Goal: Task Accomplishment & Management: Use online tool/utility

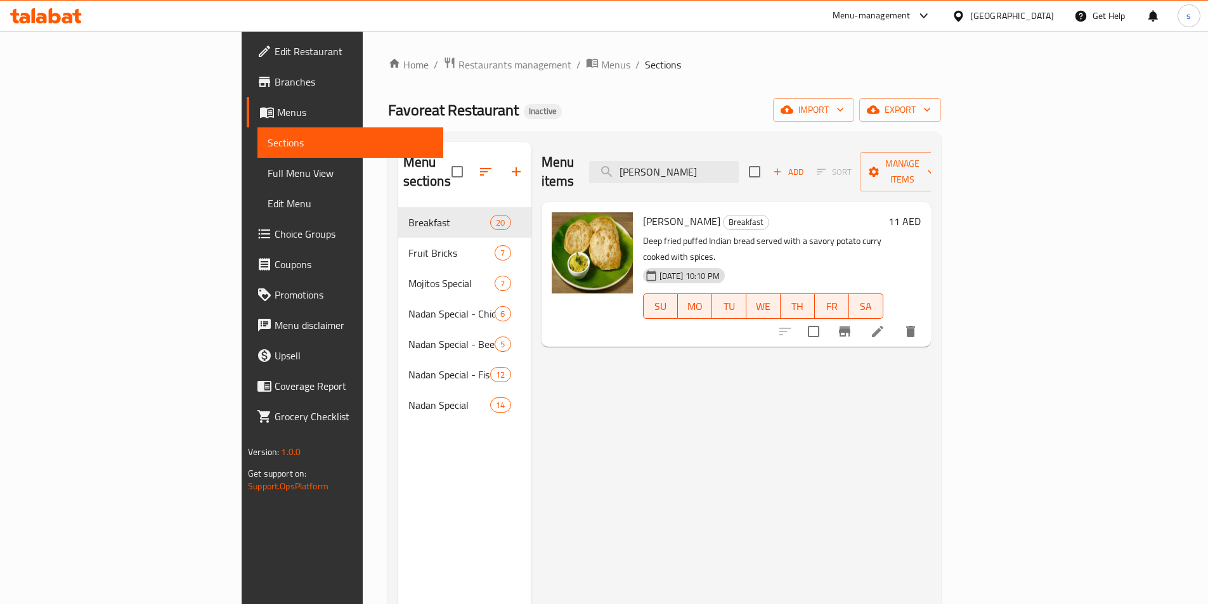
click at [277, 115] on span "Menus" at bounding box center [355, 112] width 156 height 15
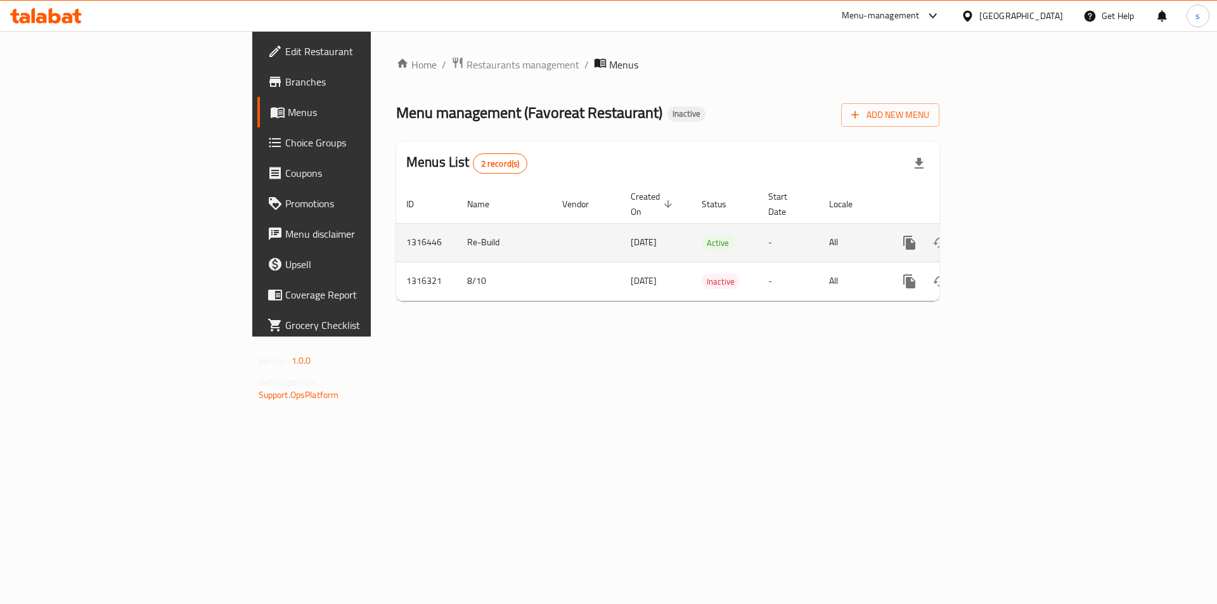
click at [1009, 235] on icon "enhanced table" at bounding box center [1001, 242] width 15 height 15
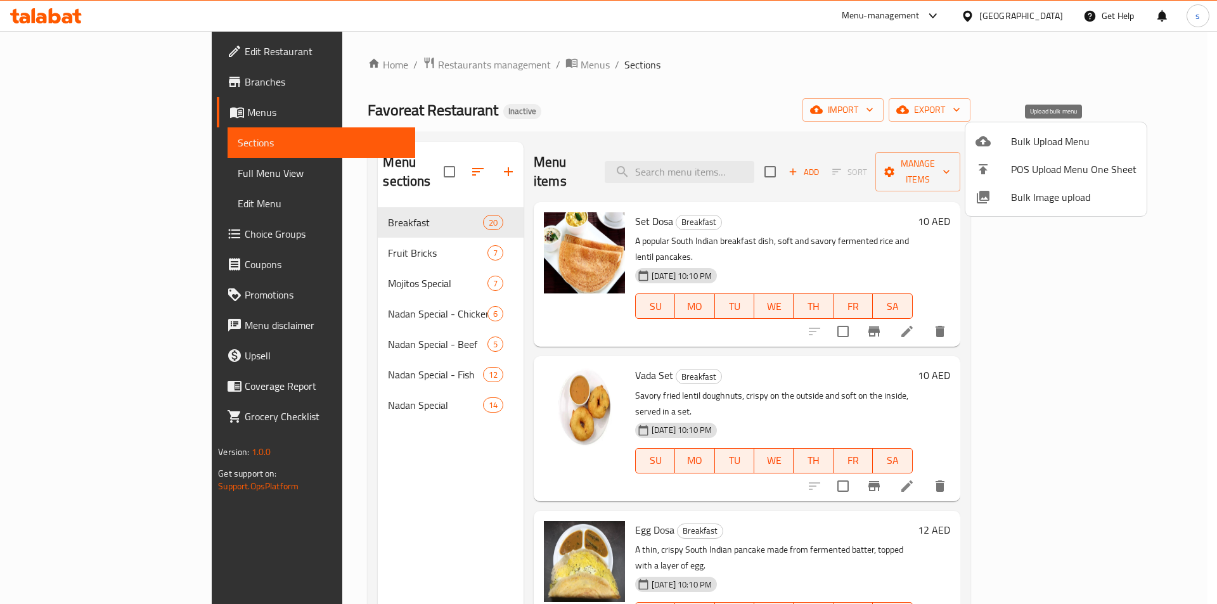
click at [1003, 144] on div at bounding box center [994, 141] width 36 height 15
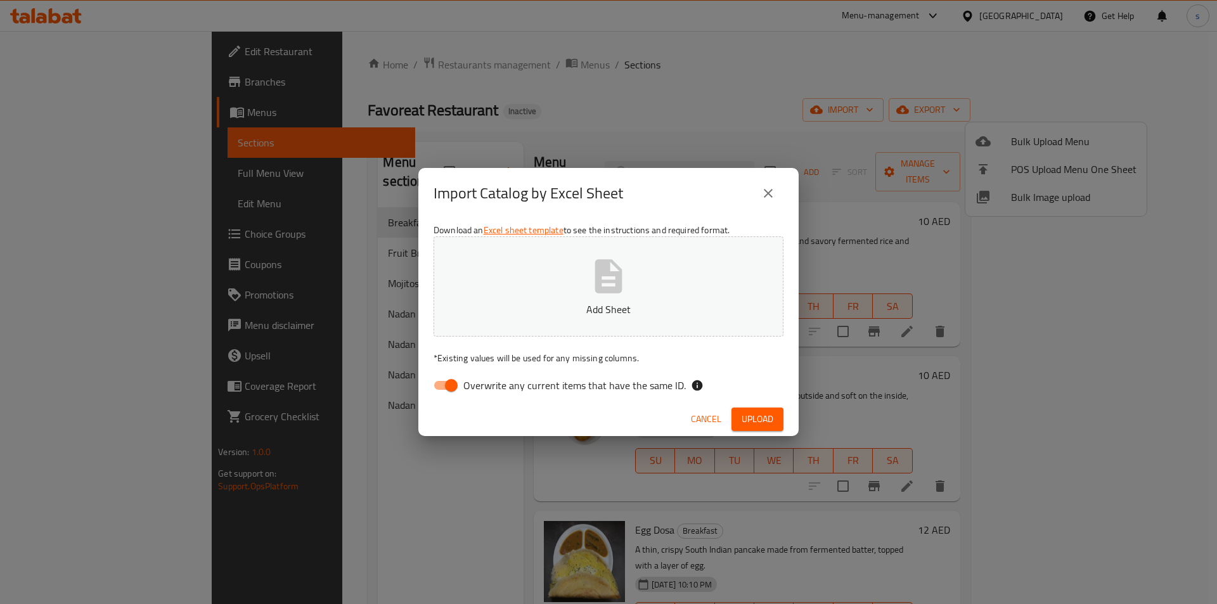
click at [448, 390] on input "Overwrite any current items that have the same ID." at bounding box center [451, 385] width 72 height 24
checkbox input "false"
click at [770, 191] on icon "close" at bounding box center [768, 193] width 9 height 9
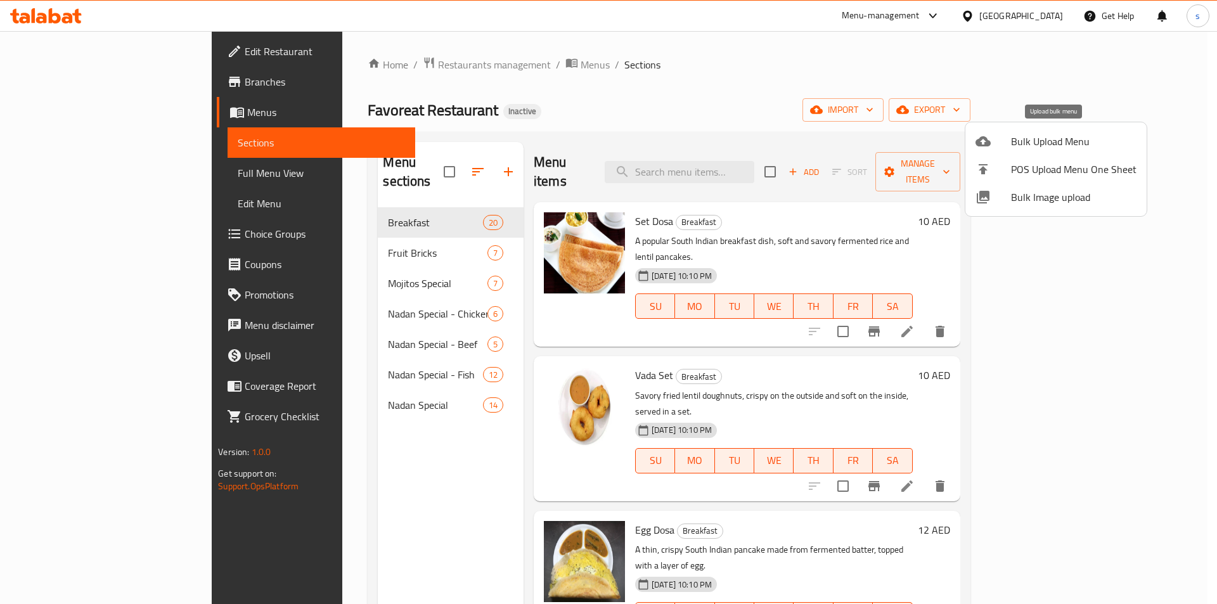
click at [1031, 144] on span "Bulk Upload Menu" at bounding box center [1074, 141] width 126 height 15
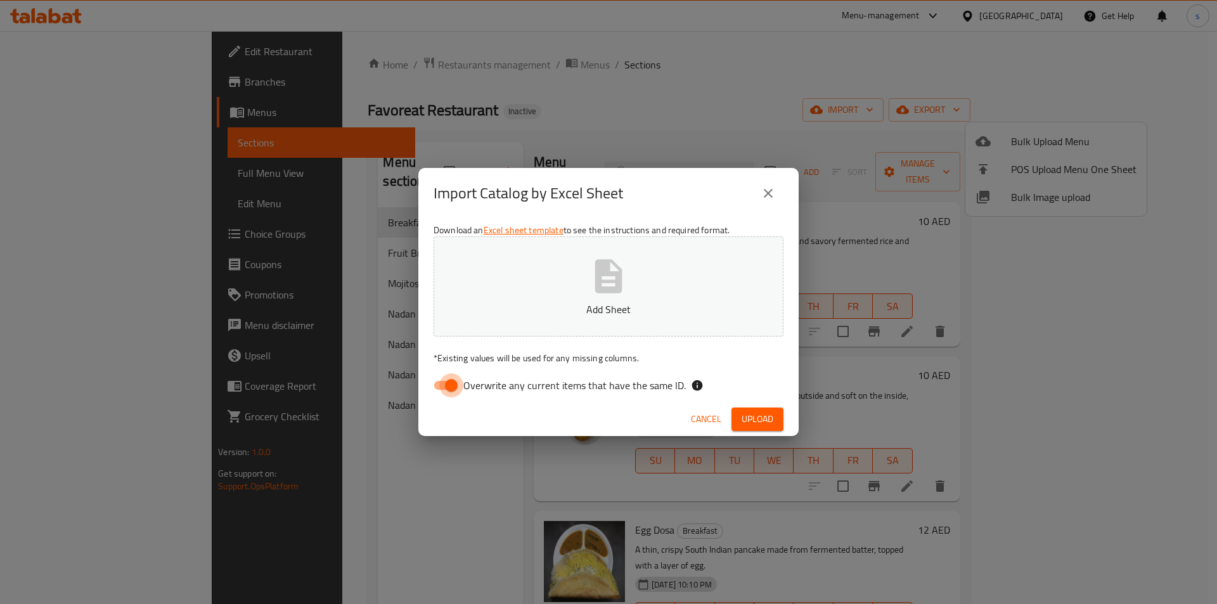
click at [449, 386] on input "Overwrite any current items that have the same ID." at bounding box center [451, 385] width 72 height 24
checkbox input "false"
click at [753, 420] on span "Upload" at bounding box center [758, 419] width 32 height 16
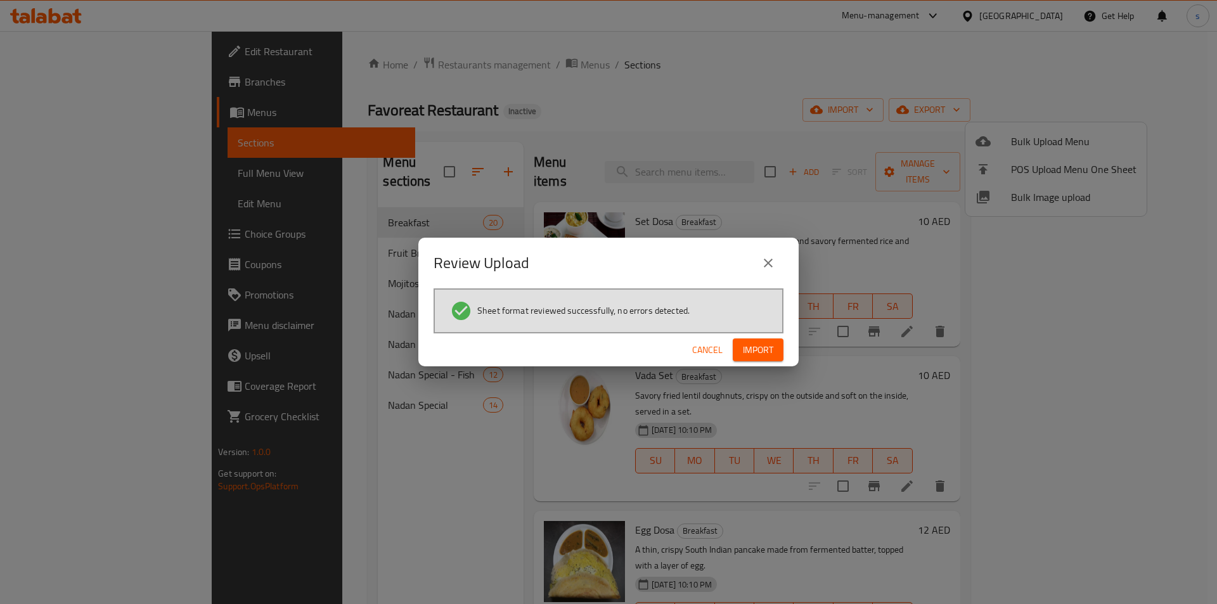
click at [755, 351] on span "Import" at bounding box center [758, 350] width 30 height 16
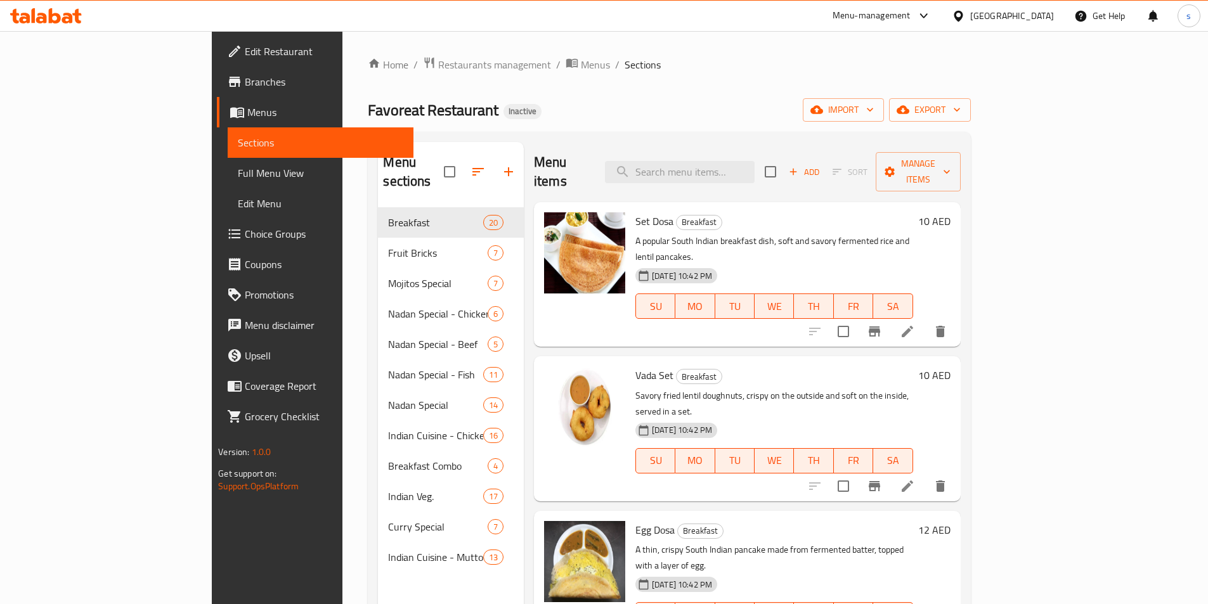
scroll to position [697, 0]
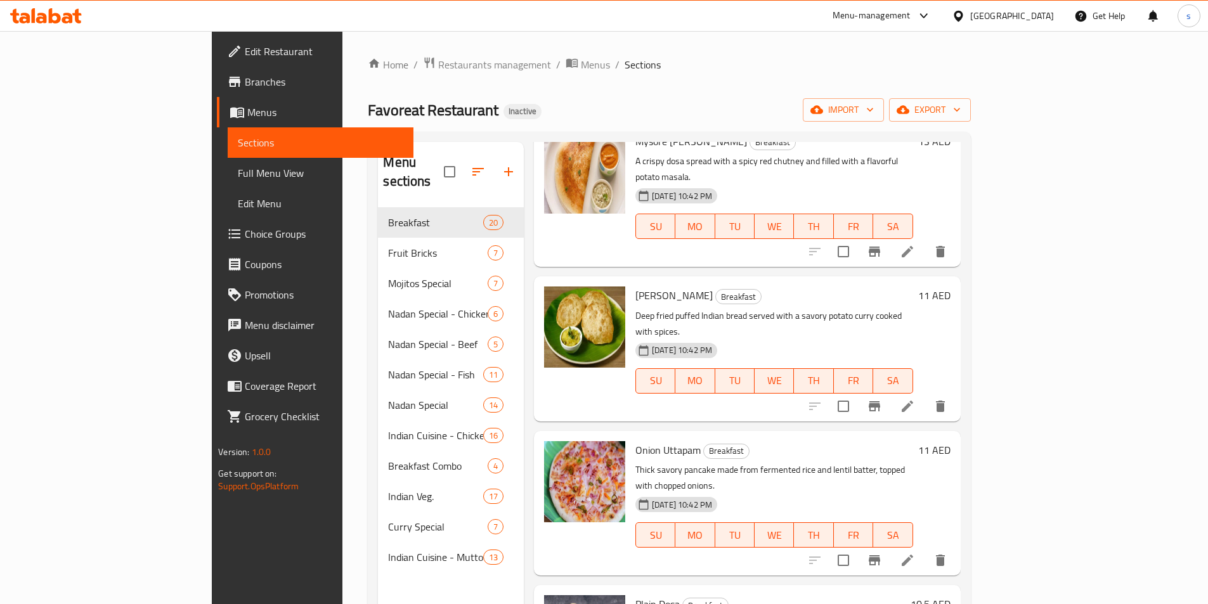
click at [247, 105] on span "Menus" at bounding box center [325, 112] width 156 height 15
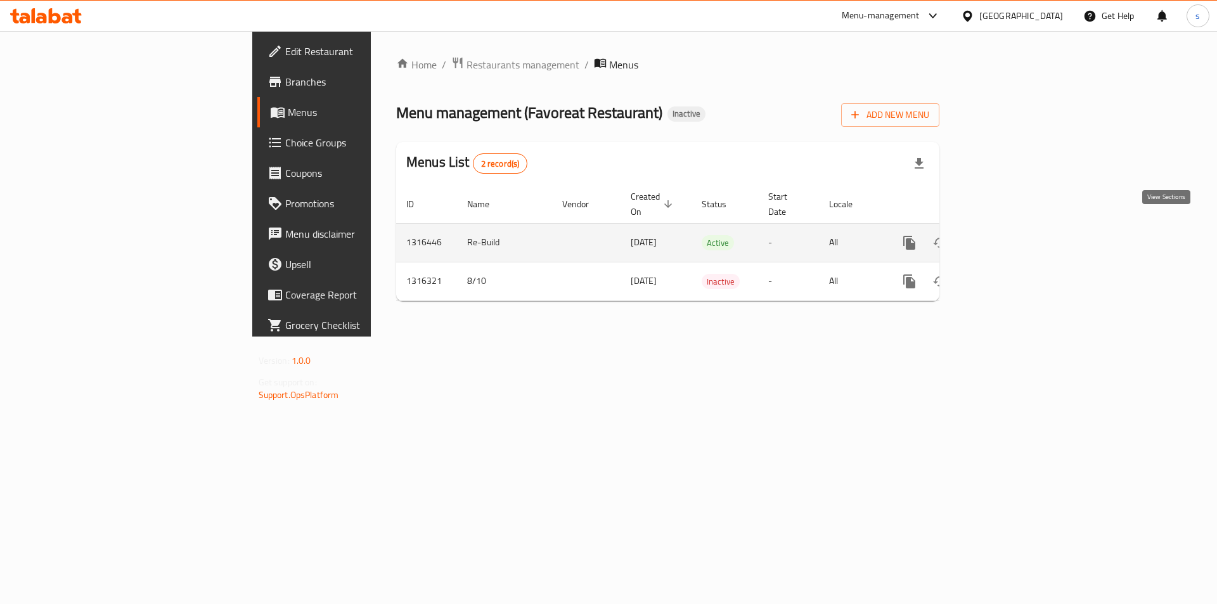
click at [1009, 235] on icon "enhanced table" at bounding box center [1001, 242] width 15 height 15
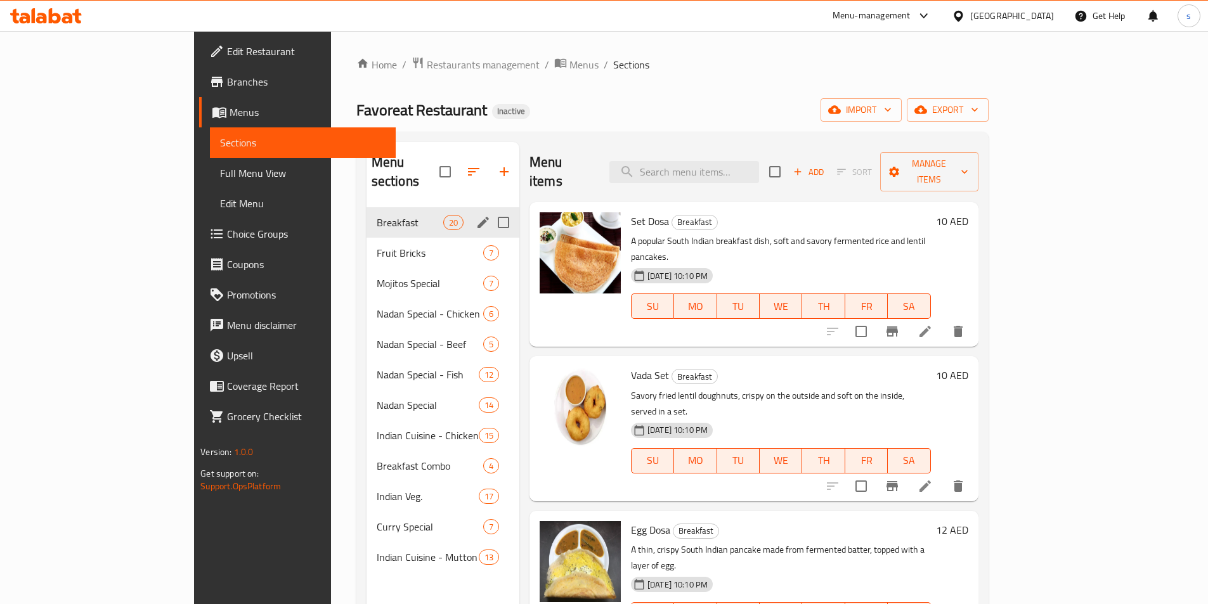
click at [490, 209] on input "Menu sections" at bounding box center [503, 222] width 27 height 27
checkbox input "true"
click at [490, 240] on input "Menu sections" at bounding box center [503, 253] width 27 height 27
checkbox input "true"
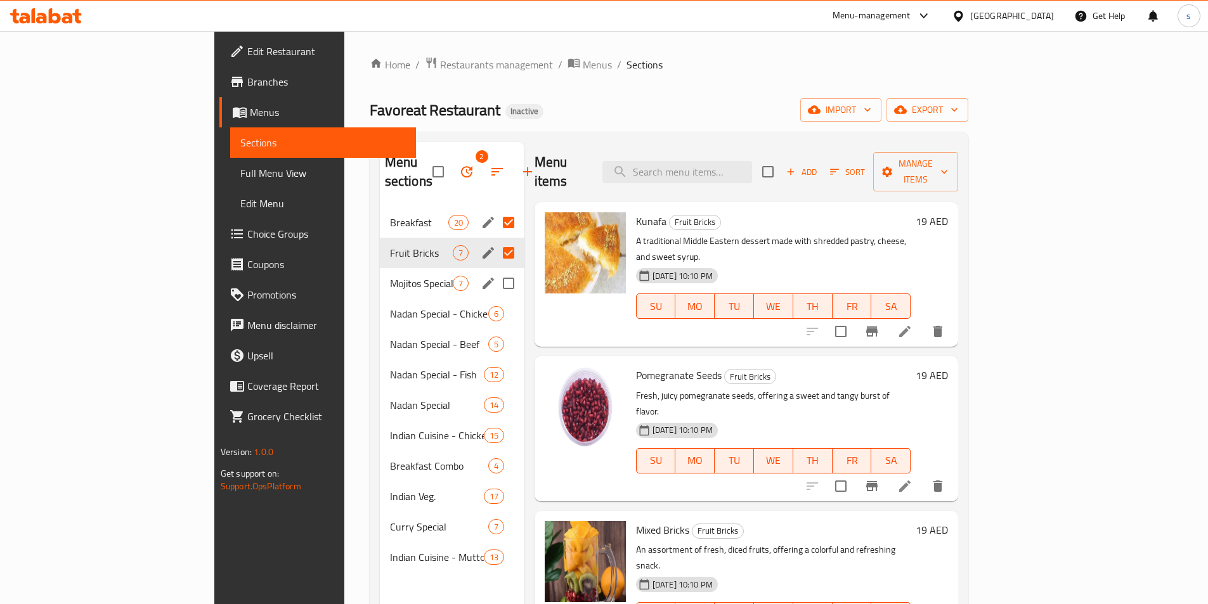
click at [495, 270] on input "Menu sections" at bounding box center [508, 283] width 27 height 27
checkbox input "true"
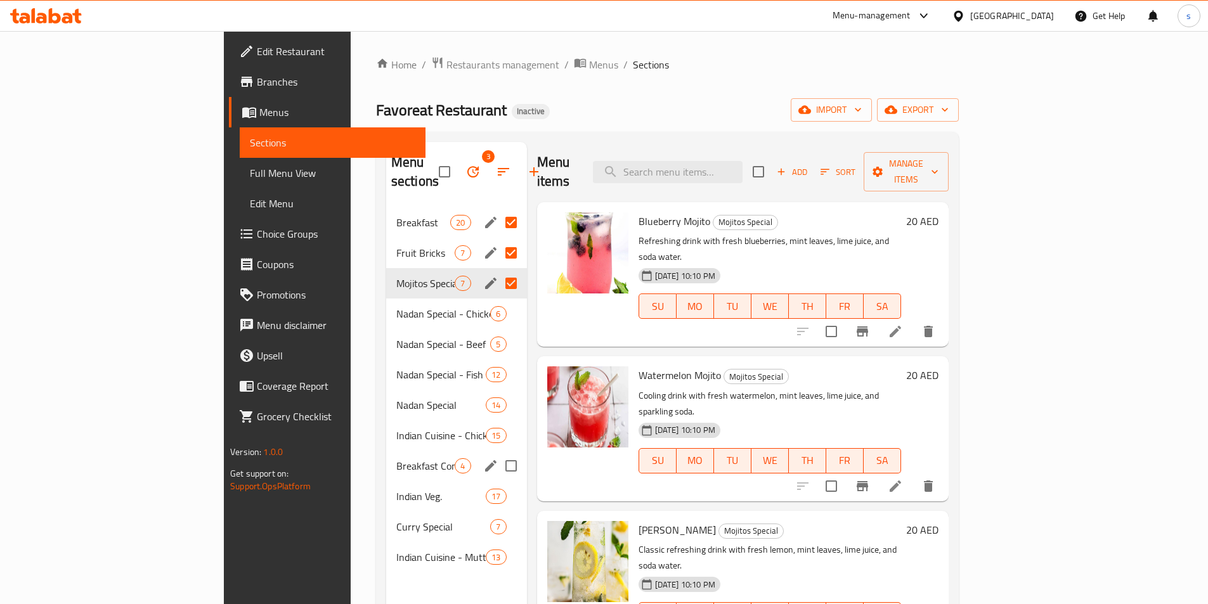
click at [498, 453] on input "Menu sections" at bounding box center [511, 466] width 27 height 27
checkbox input "true"
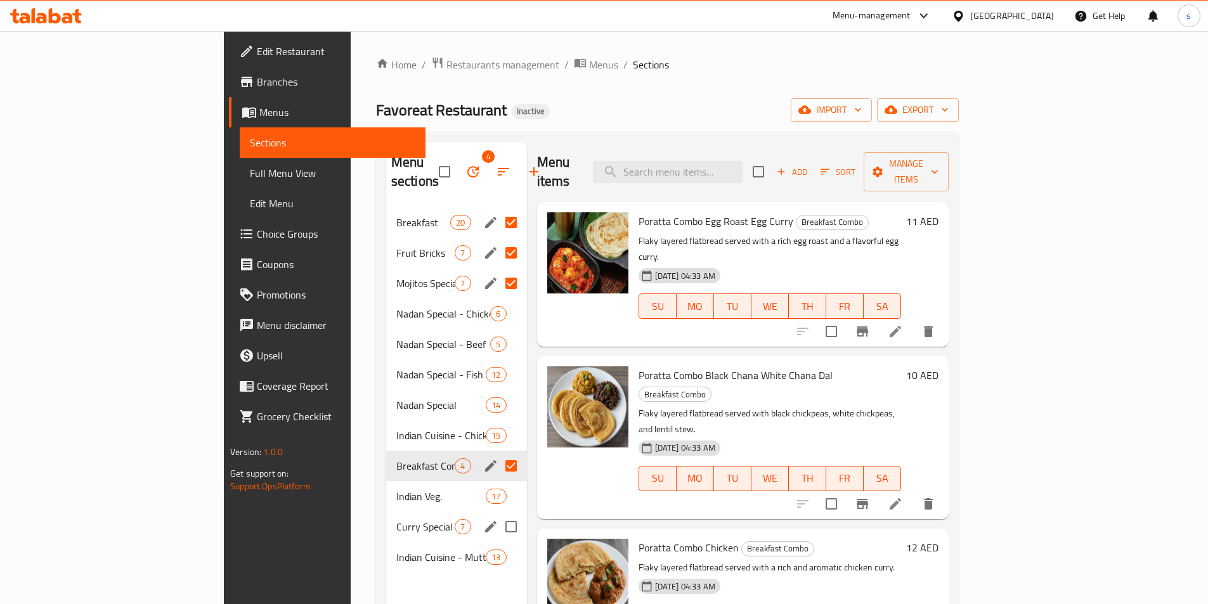
click at [498, 514] on input "Menu sections" at bounding box center [511, 527] width 27 height 27
checkbox input "true"
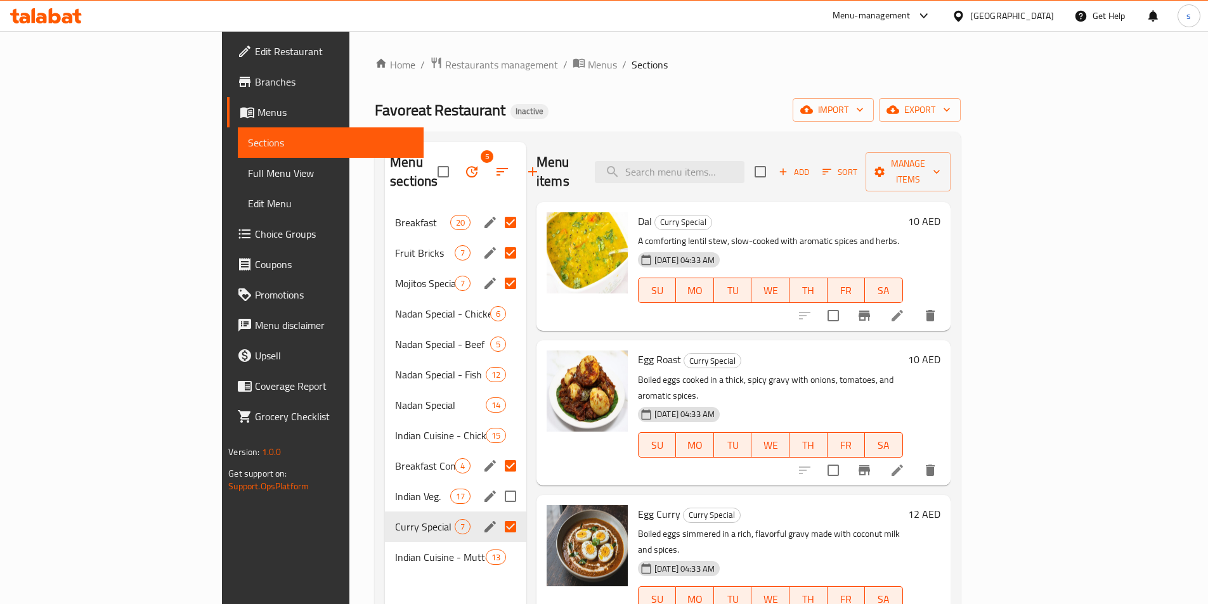
click at [497, 483] on input "Menu sections" at bounding box center [510, 496] width 27 height 27
checkbox input "true"
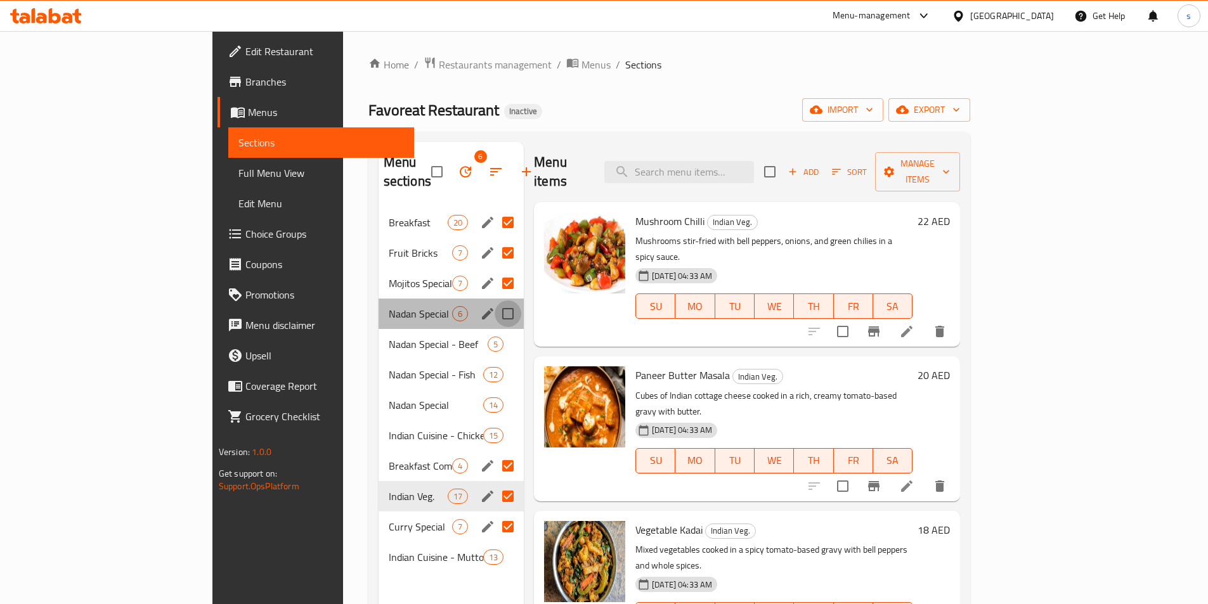
click at [495, 301] on input "Menu sections" at bounding box center [508, 314] width 27 height 27
checkbox input "true"
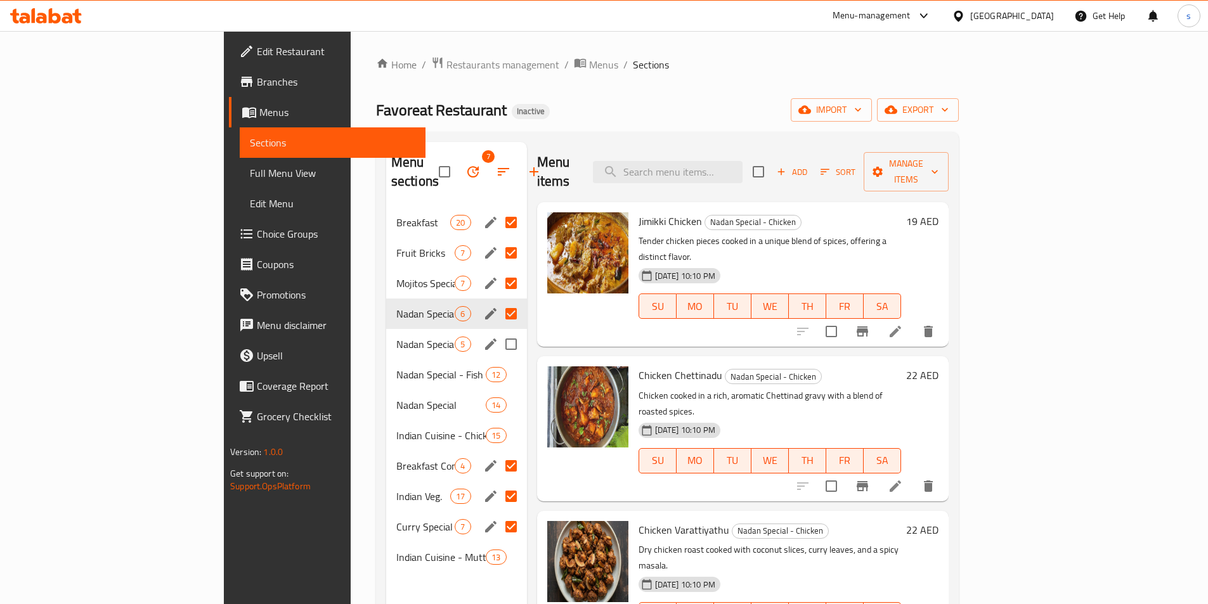
click at [498, 331] on input "Menu sections" at bounding box center [511, 344] width 27 height 27
checkbox input "true"
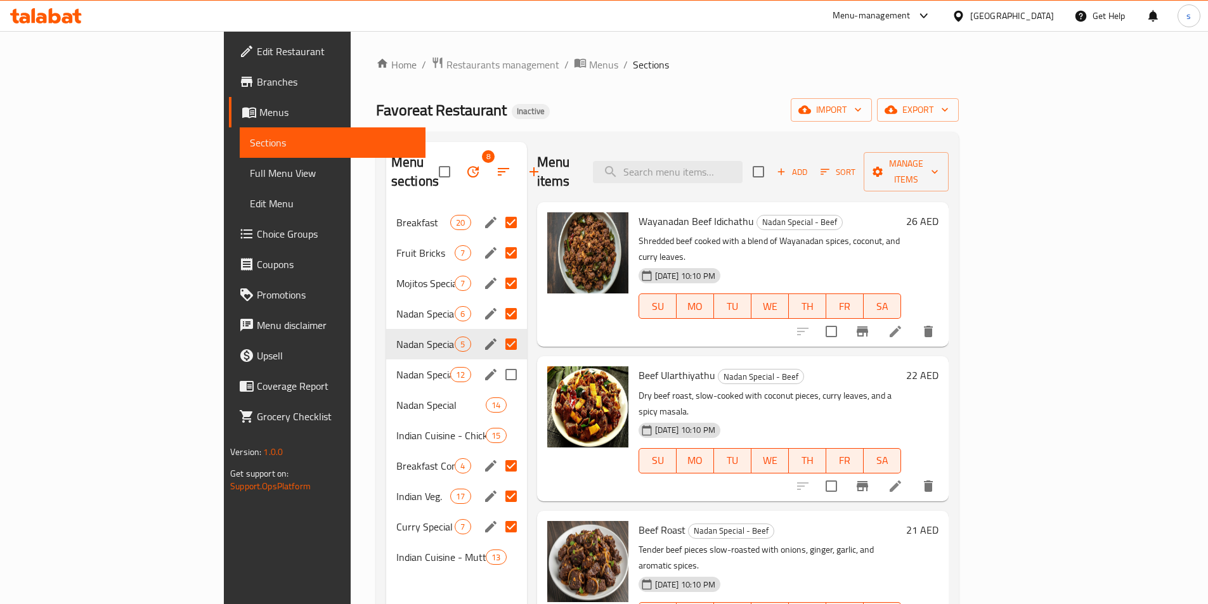
click at [498, 361] on input "Menu sections" at bounding box center [511, 374] width 27 height 27
checkbox input "true"
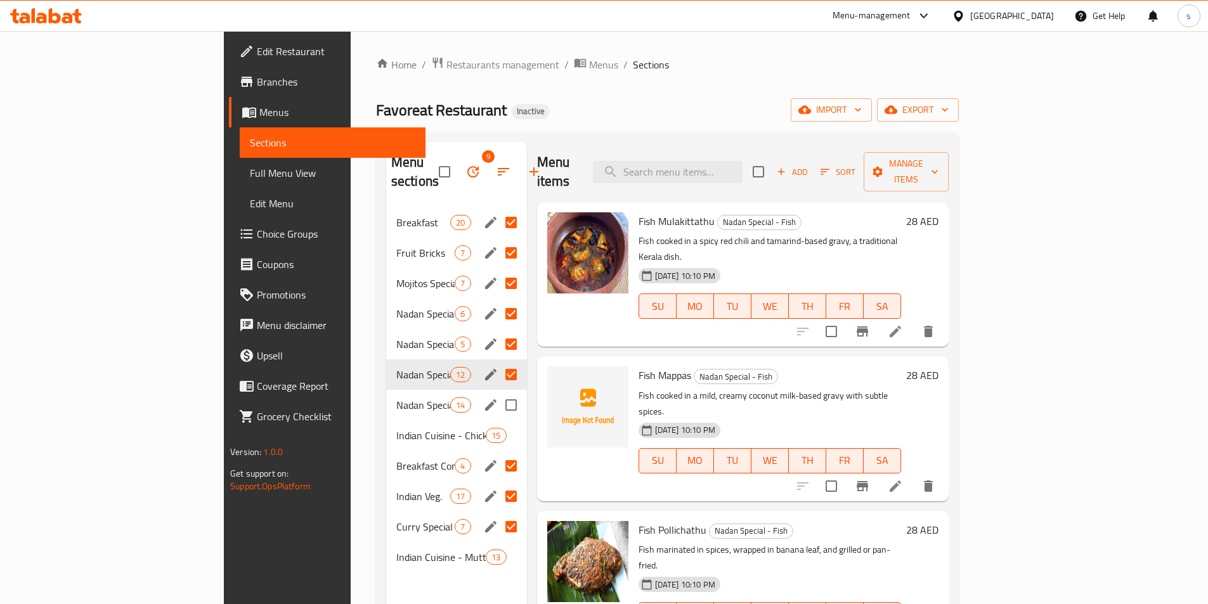
click at [498, 392] on input "Menu sections" at bounding box center [511, 405] width 27 height 27
checkbox input "true"
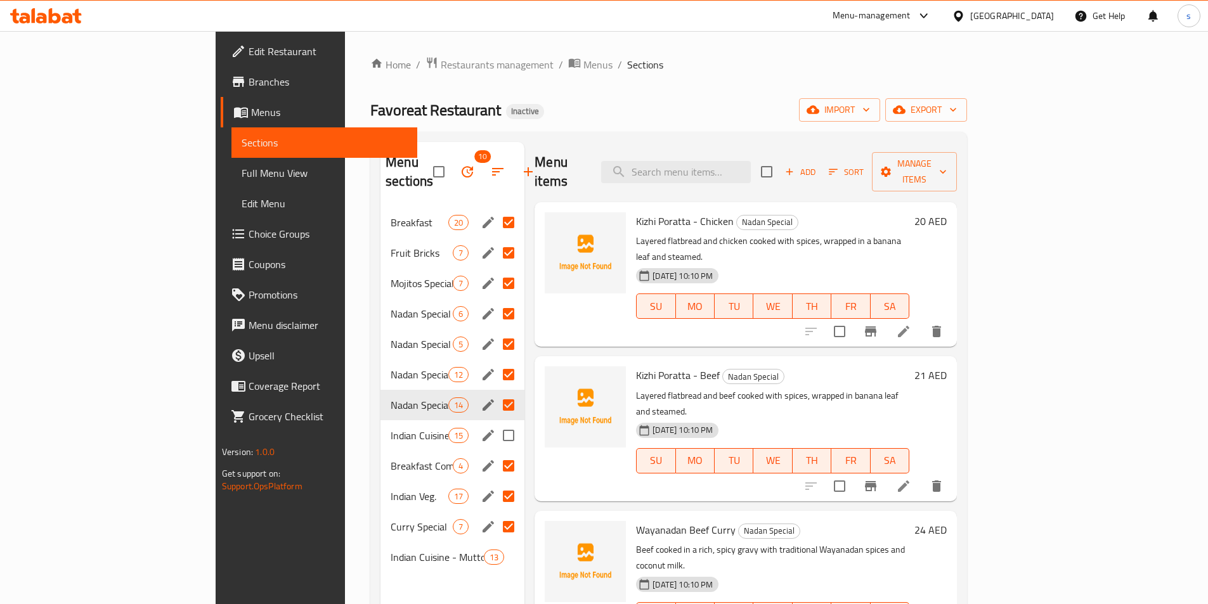
click at [495, 422] on input "Menu sections" at bounding box center [508, 435] width 27 height 27
checkbox input "true"
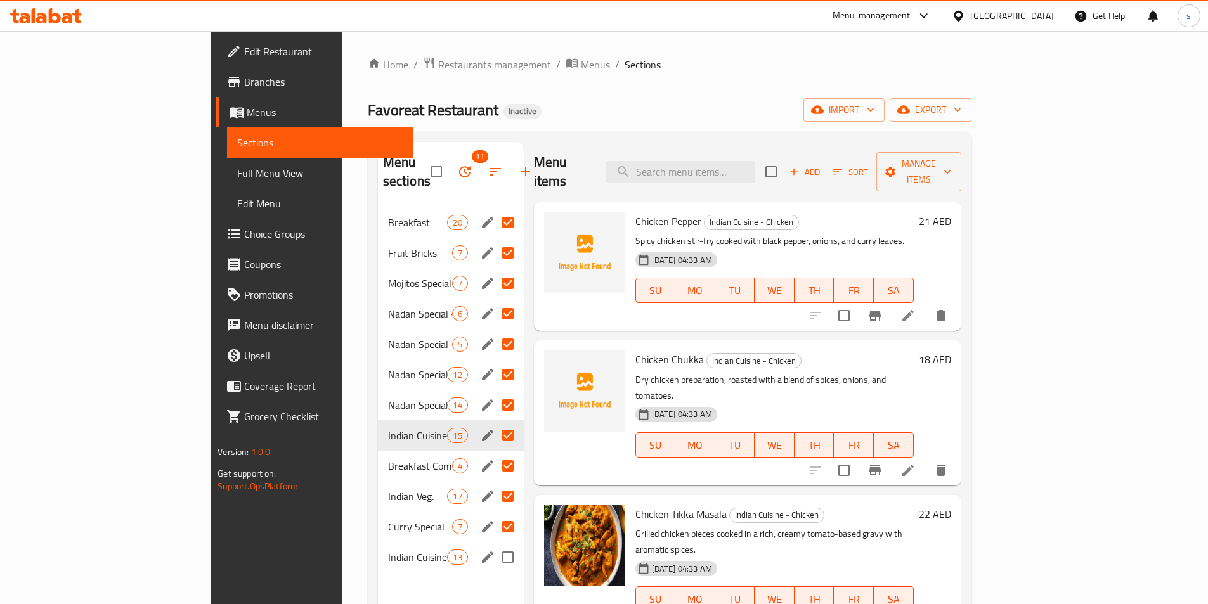
click at [495, 544] on input "Menu sections" at bounding box center [508, 557] width 27 height 27
checkbox input "true"
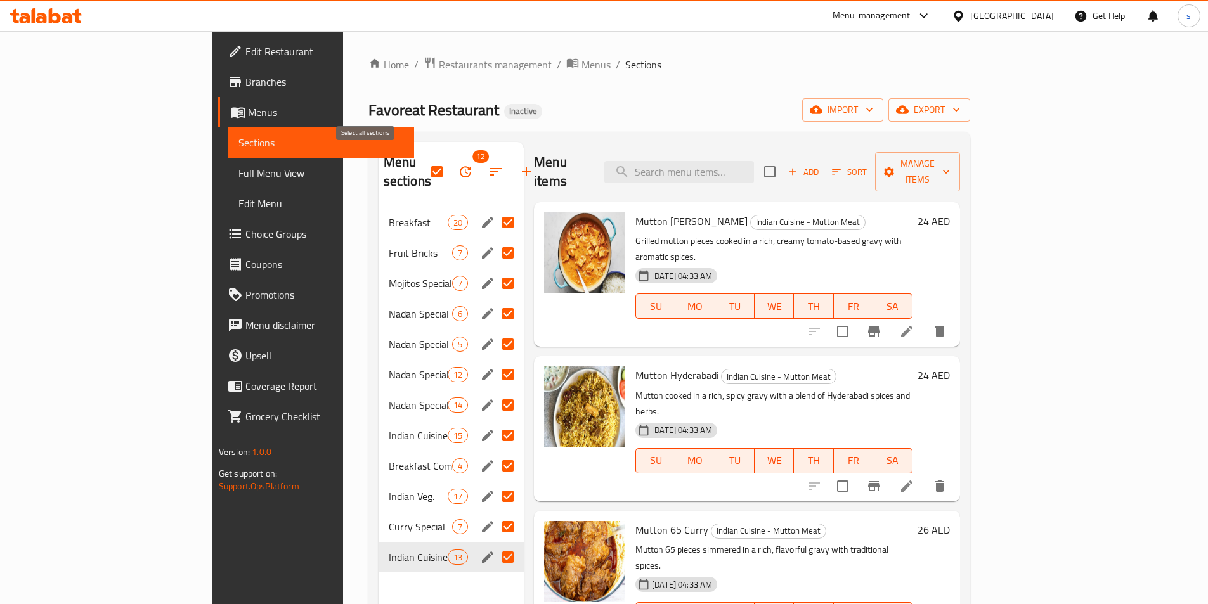
click at [424, 159] on input "checkbox" at bounding box center [437, 172] width 27 height 27
checkbox input "false"
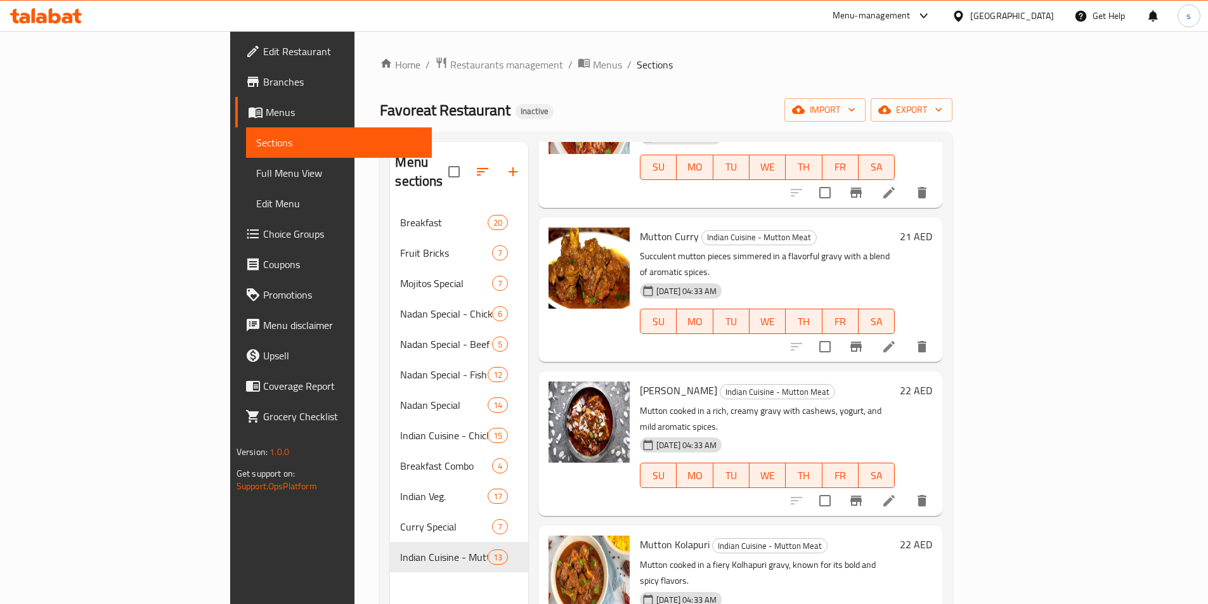
click at [256, 173] on span "Full Menu View" at bounding box center [338, 172] width 165 height 15
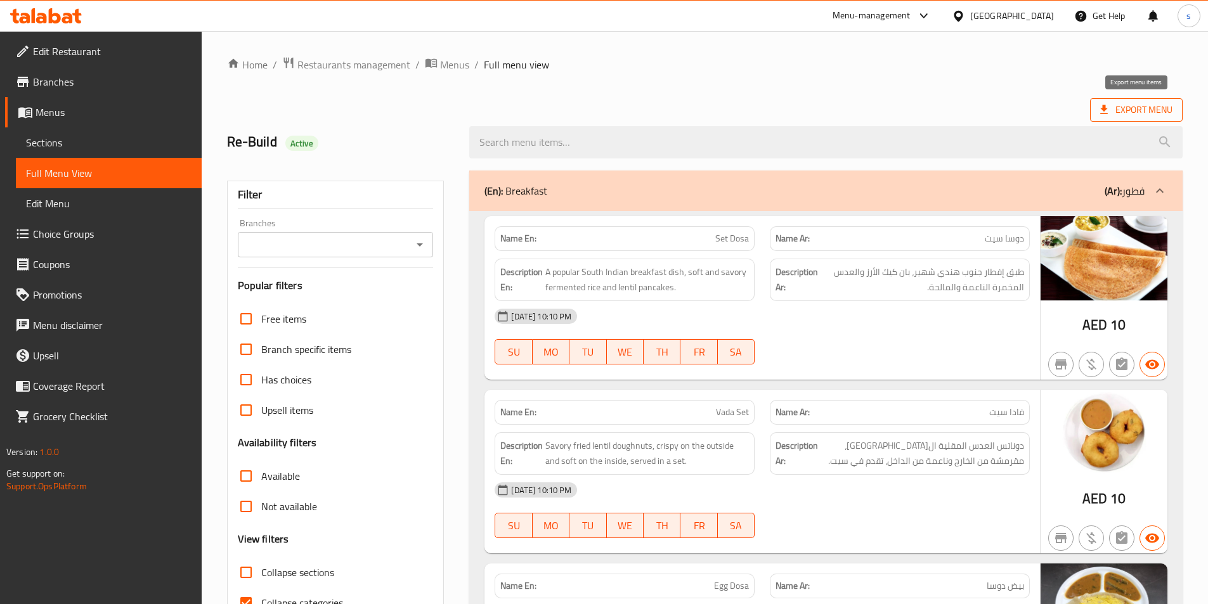
click at [1132, 104] on span "Export Menu" at bounding box center [1136, 110] width 72 height 16
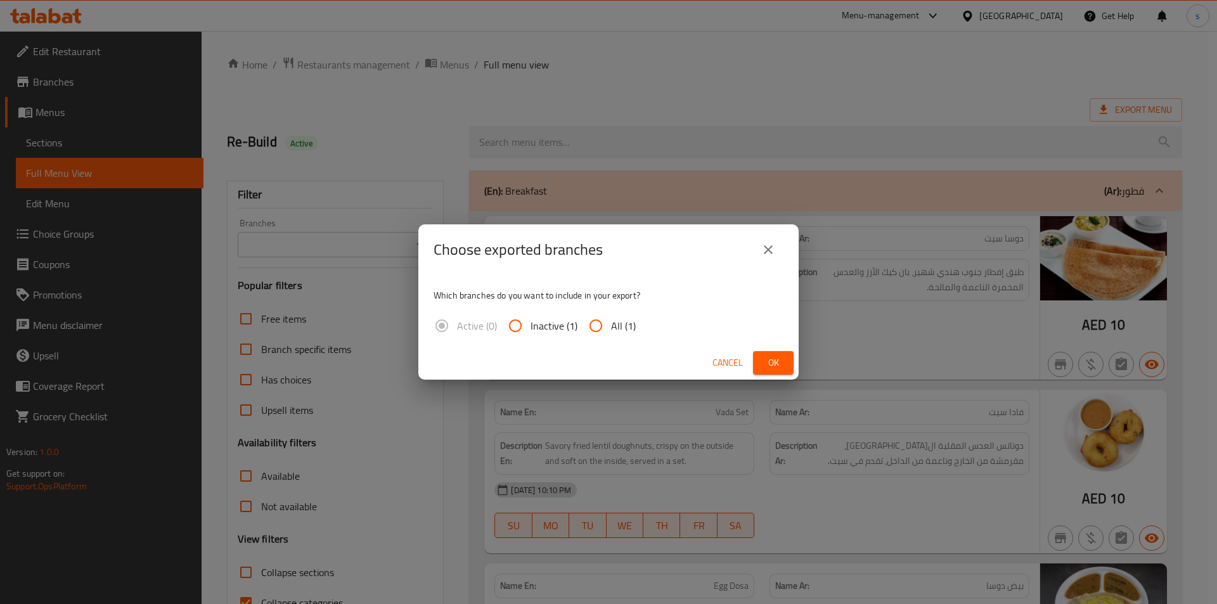
click at [600, 325] on input "All (1)" at bounding box center [596, 326] width 30 height 30
radio input "true"
click at [773, 360] on span "Ok" at bounding box center [773, 363] width 20 height 16
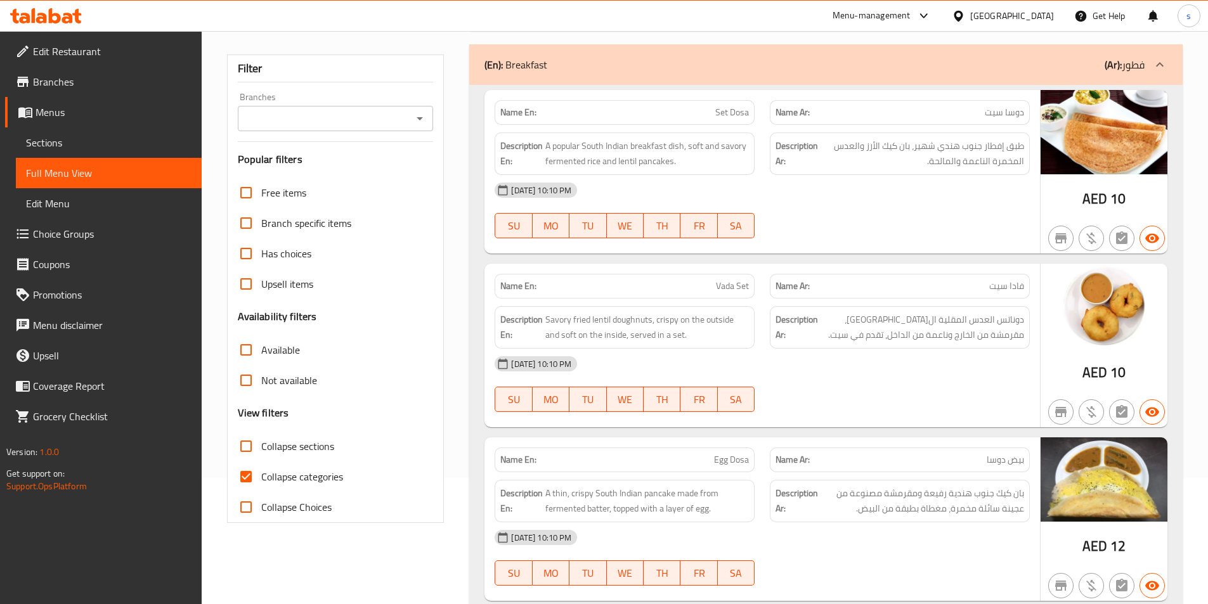
scroll to position [127, 0]
drag, startPoint x: 247, startPoint y: 474, endPoint x: 688, endPoint y: 318, distance: 468.1
click at [247, 474] on input "Collapse categories" at bounding box center [246, 476] width 30 height 30
checkbox input "false"
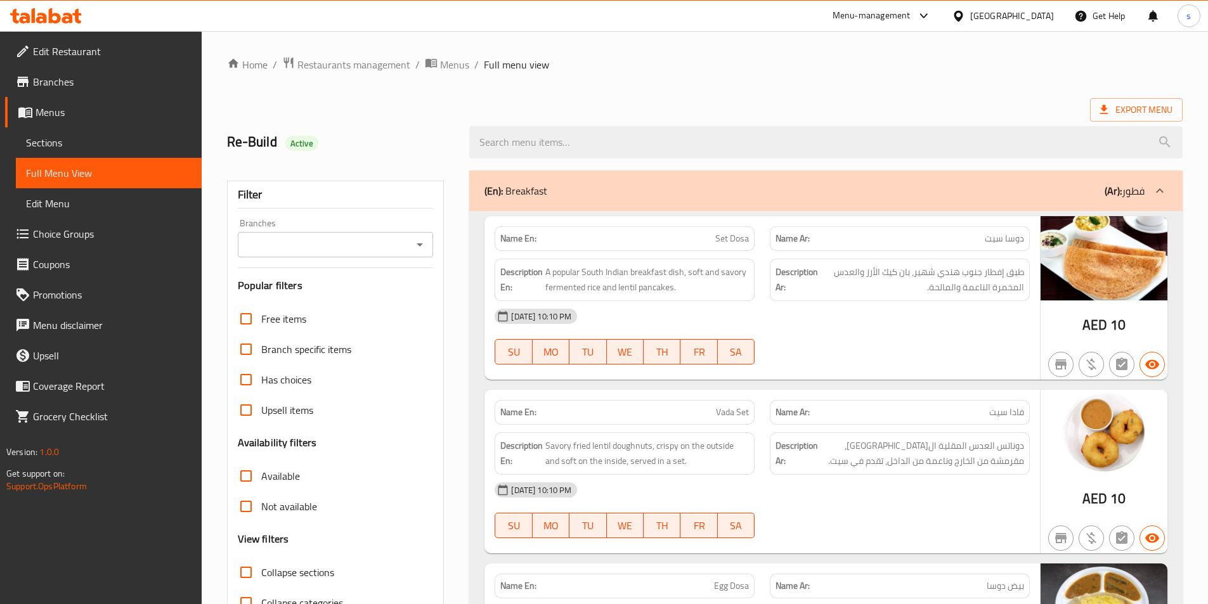
drag, startPoint x: 1098, startPoint y: 185, endPoint x: 1096, endPoint y: 194, distance: 9.6
click at [1098, 185] on div "(En): Breakfast (Ar): فطور" at bounding box center [814, 190] width 660 height 15
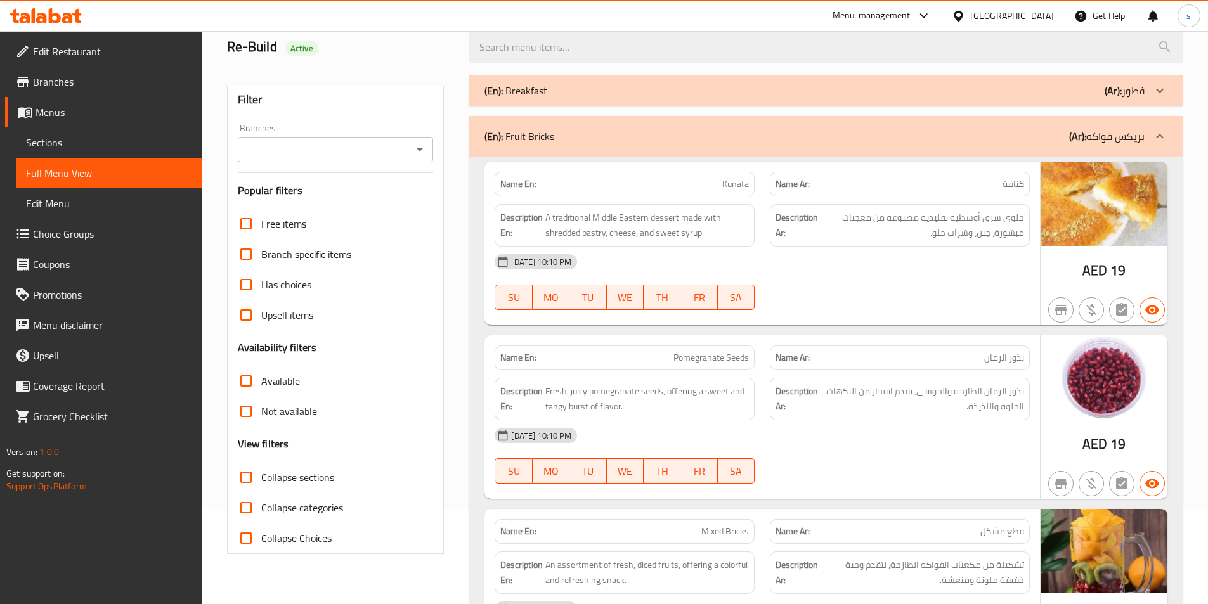
scroll to position [190, 0]
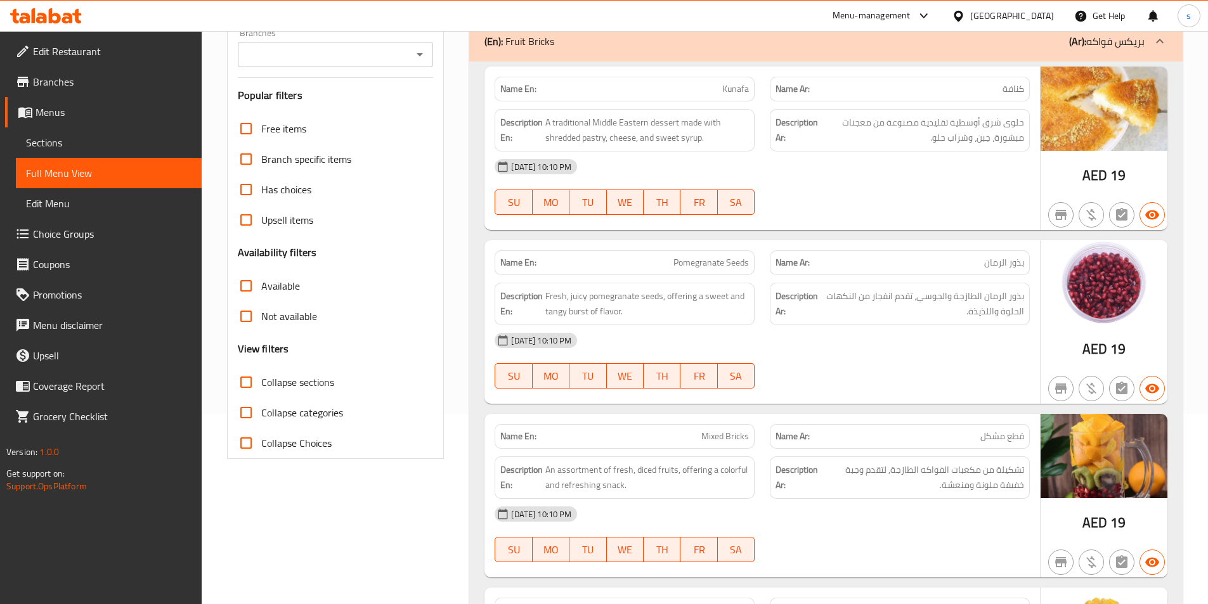
click at [256, 380] on input "Collapse sections" at bounding box center [246, 382] width 30 height 30
checkbox input "true"
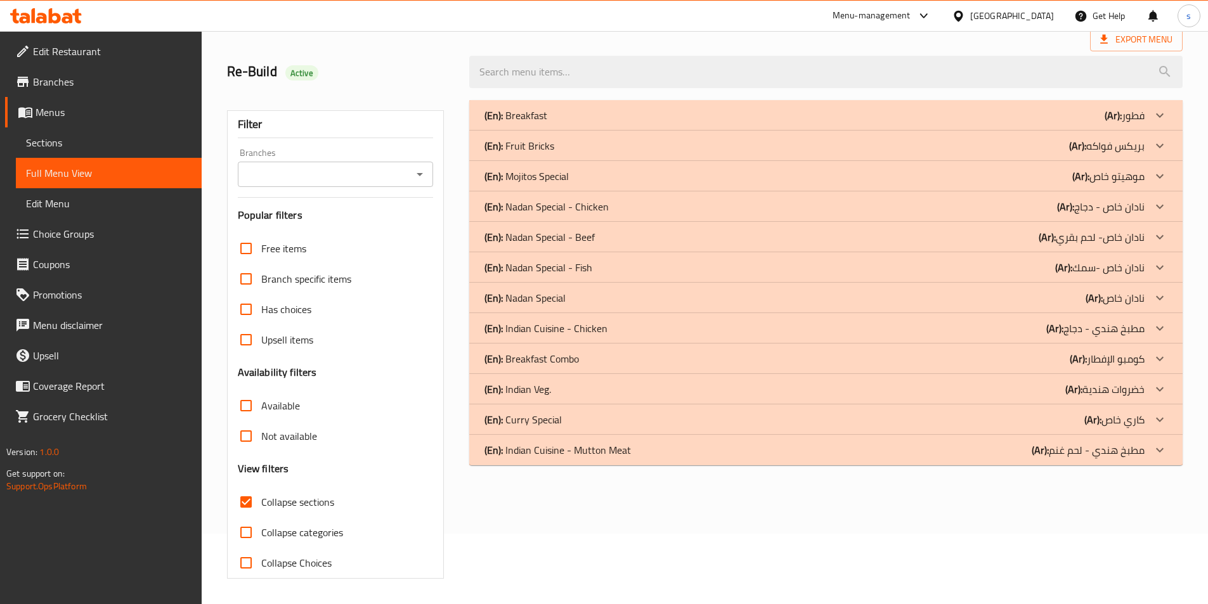
scroll to position [0, 0]
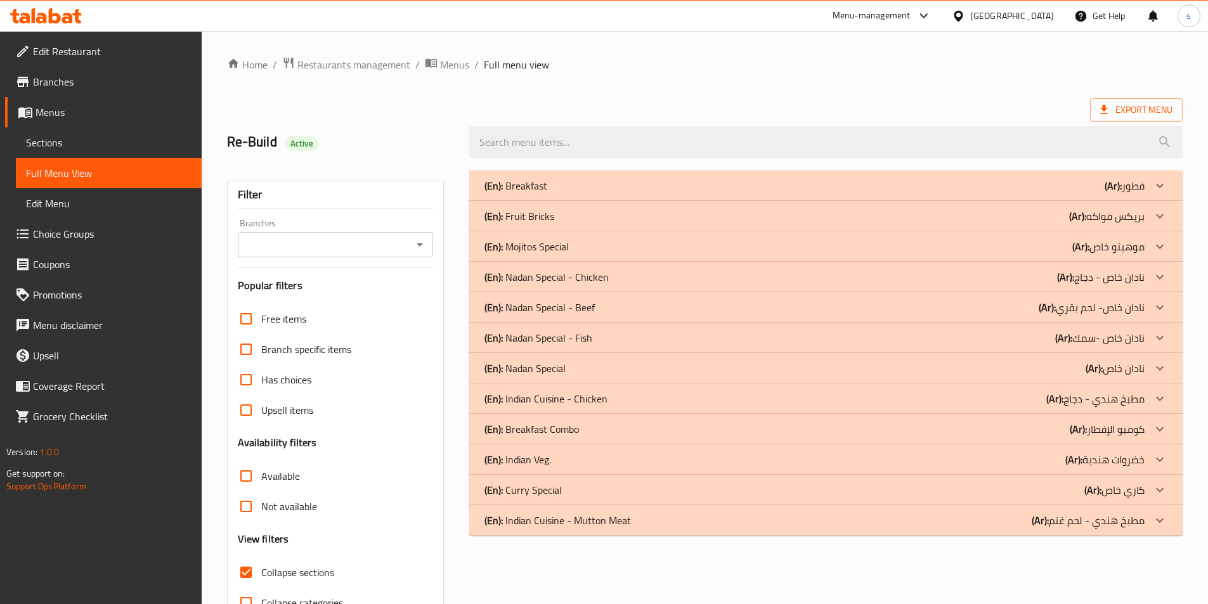
click at [583, 522] on p "(En): Indian Cuisine - Mutton Meat" at bounding box center [557, 520] width 146 height 15
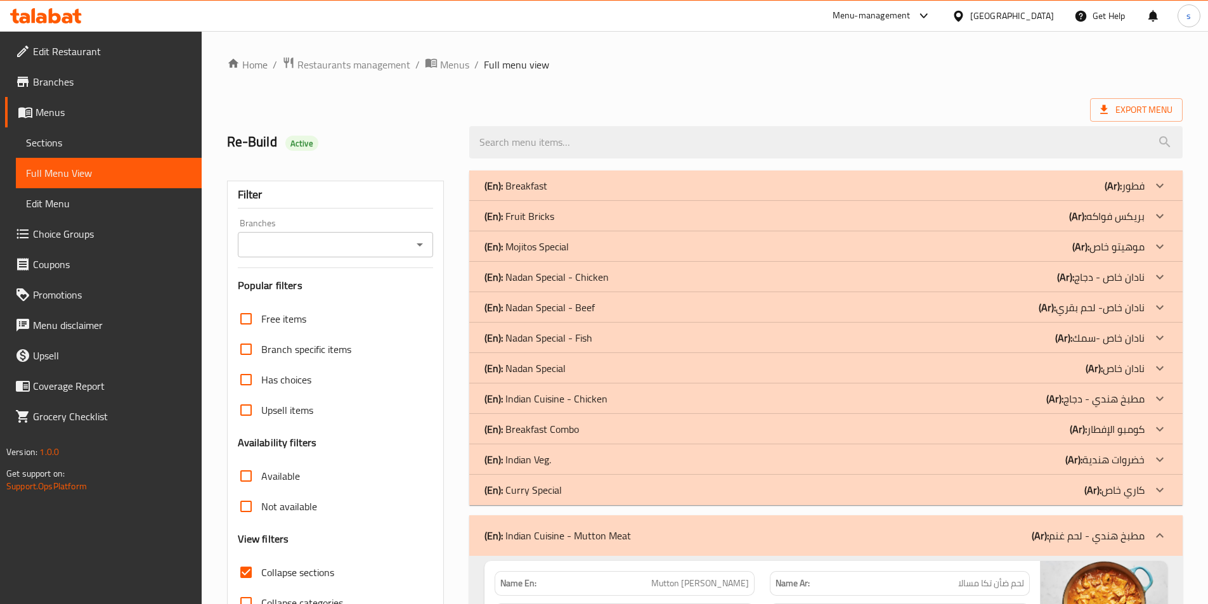
click at [550, 483] on p "(En): Curry Special" at bounding box center [522, 490] width 77 height 15
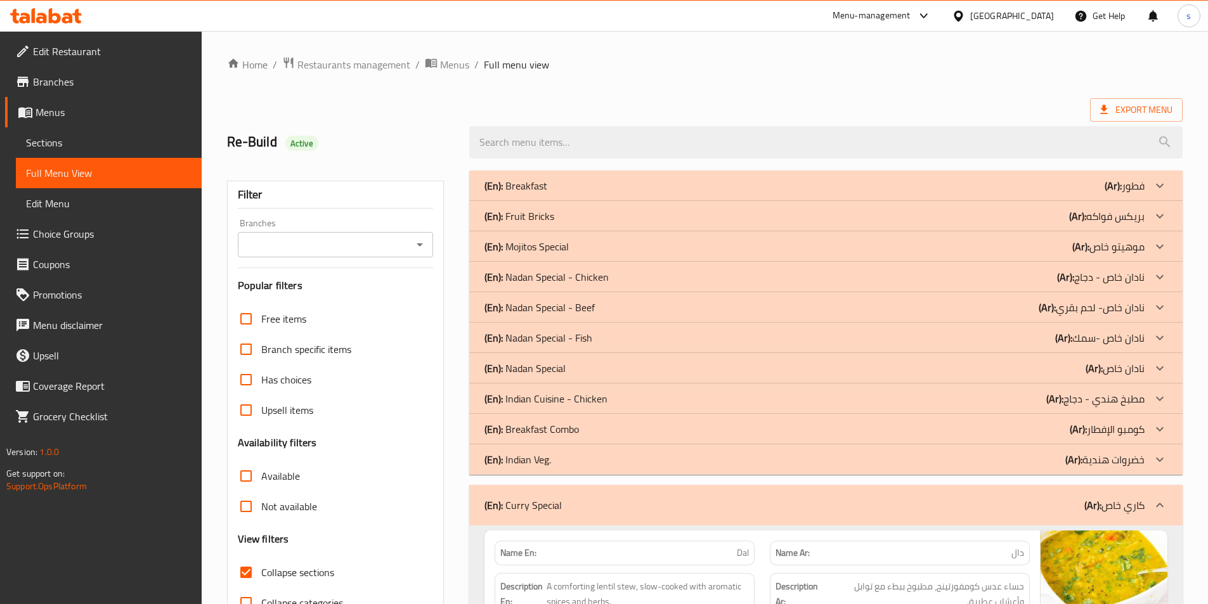
click at [566, 458] on div "(En): Indian Veg. (Ar): خضروات هندية" at bounding box center [814, 459] width 660 height 15
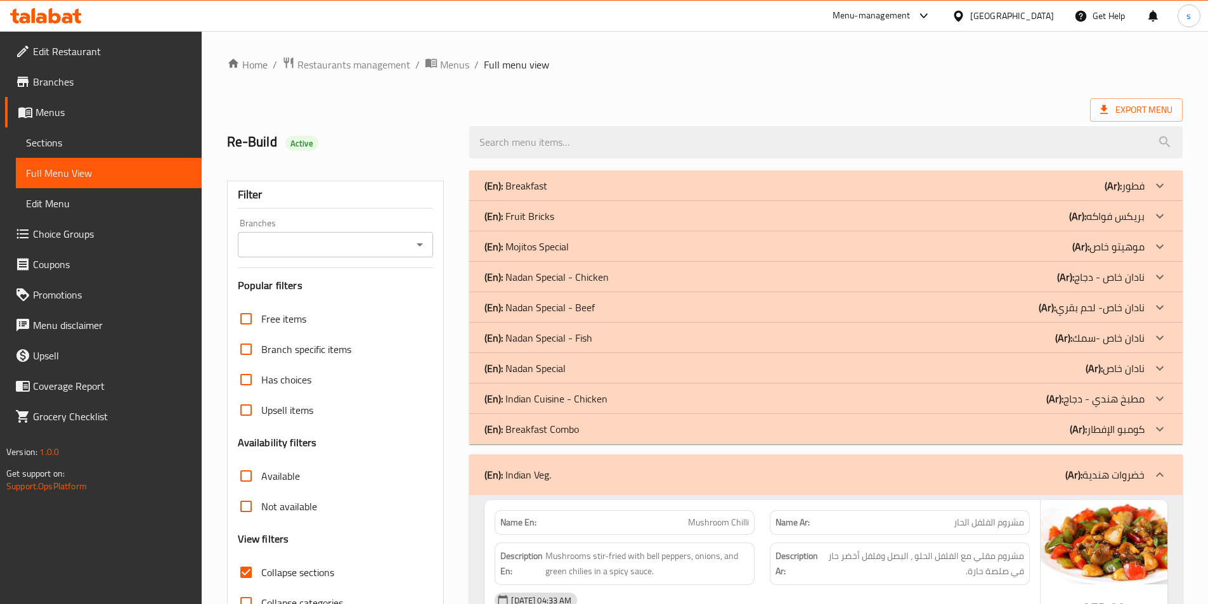
click at [583, 423] on div "(En): Breakfast Combo (Ar): كومبو الإفطار" at bounding box center [814, 429] width 660 height 15
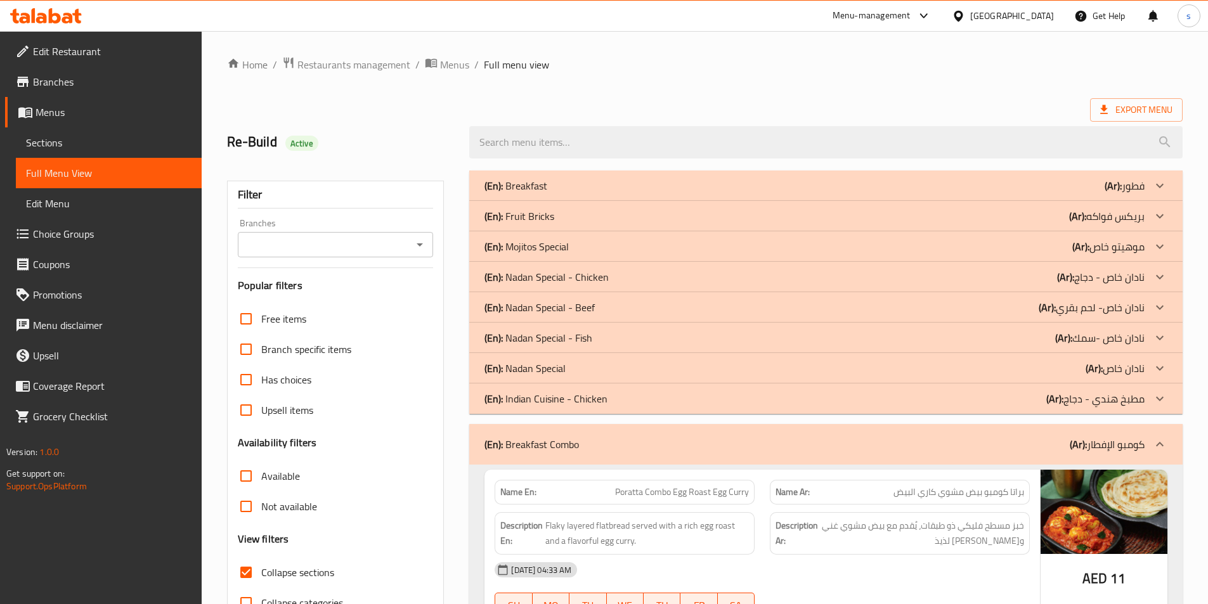
click at [611, 392] on div "(En): Indian Cuisine - Chicken (Ar): مطبخ هندي - دجاج" at bounding box center [814, 398] width 660 height 15
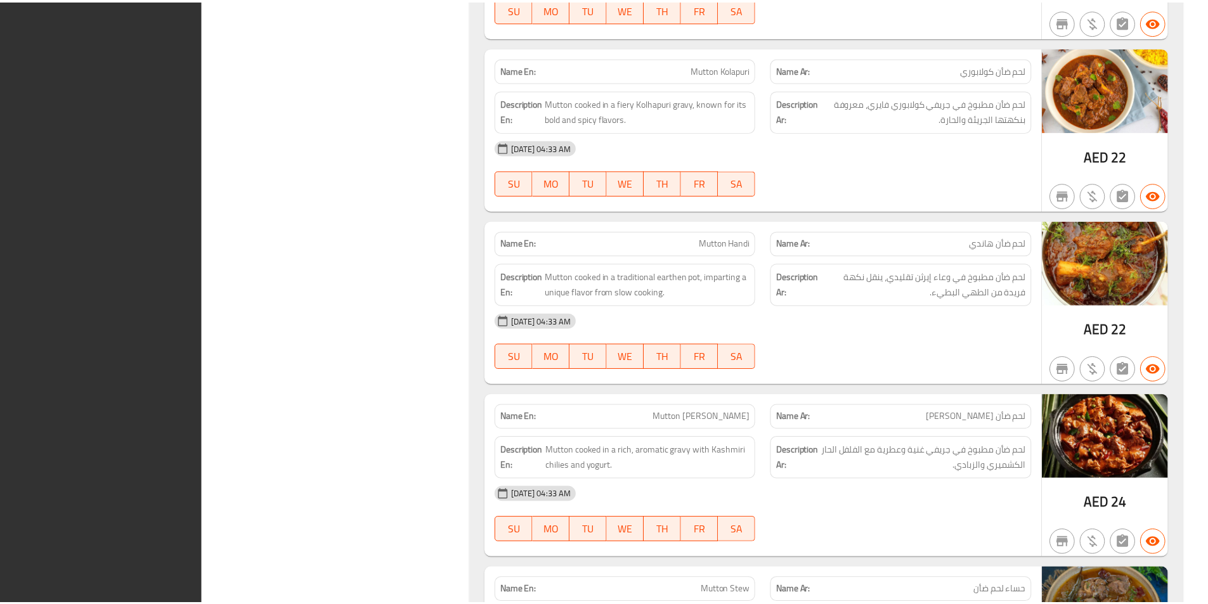
scroll to position [9889, 0]
